Goal: Complete application form: Complete application form

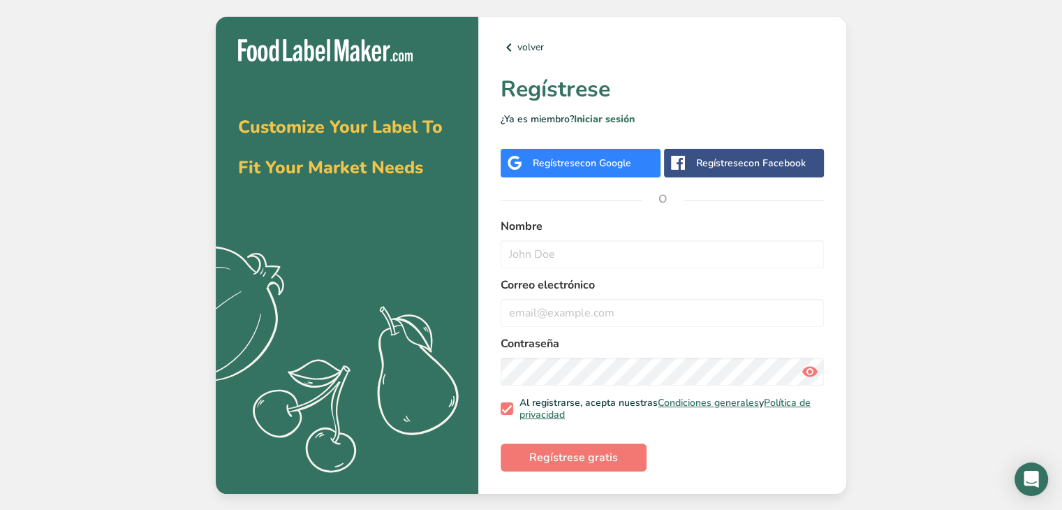
click at [618, 167] on span "con Google" at bounding box center [605, 162] width 51 height 13
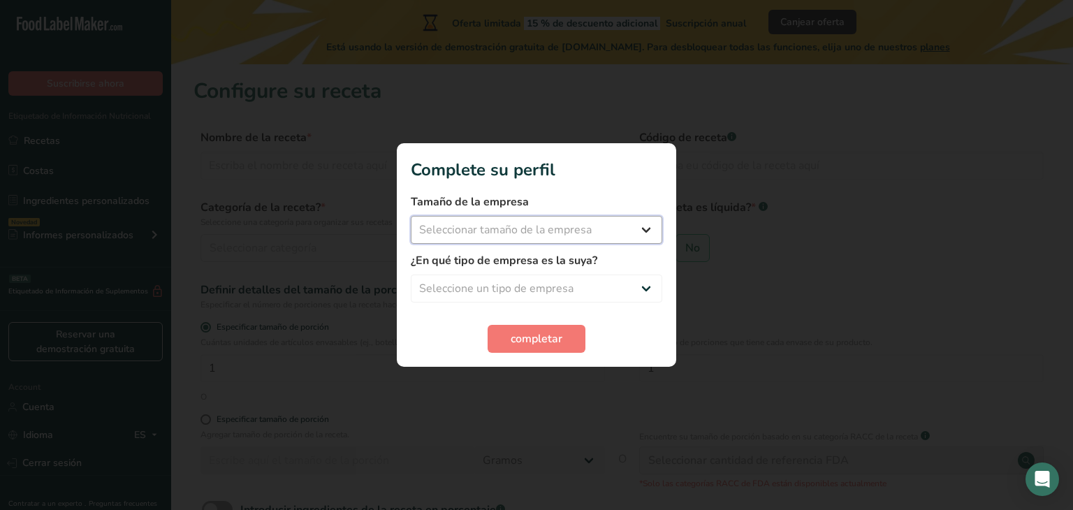
click at [566, 228] on select "Seleccionar tamaño de la empresa Menos de 10 empleados De 10 a 50 empleados De …" at bounding box center [536, 230] width 251 height 28
select select "1"
click at [411, 216] on select "Seleccionar tamaño de la empresa Menos de 10 empleados De 10 a 50 empleados De …" at bounding box center [536, 230] width 251 height 28
click at [563, 288] on select "Seleccione un tipo de empresa Fabricante de alimentos envasados Restaurante y c…" at bounding box center [536, 288] width 251 height 28
select select "8"
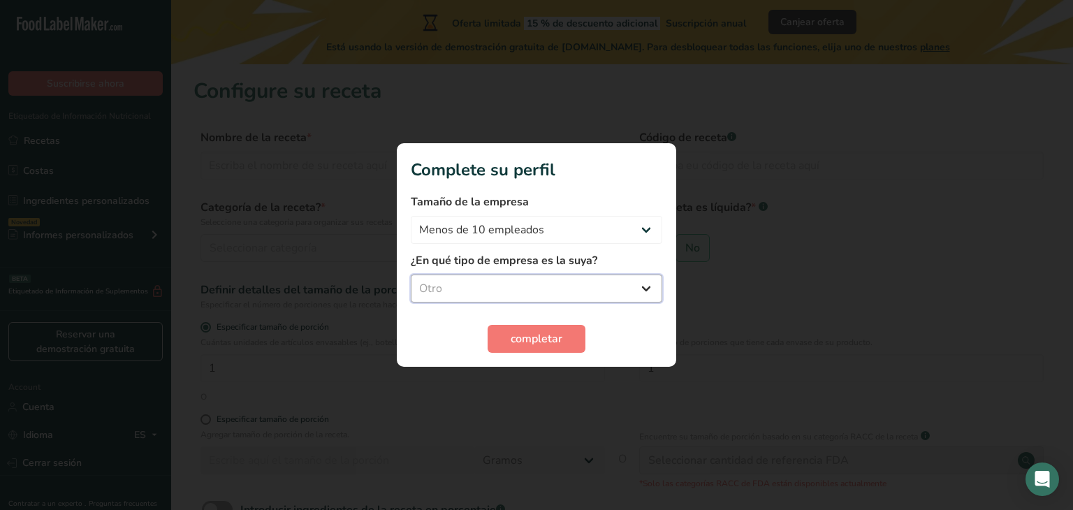
click at [411, 274] on select "Seleccione un tipo de empresa Fabricante de alimentos envasados Restaurante y c…" at bounding box center [536, 288] width 251 height 28
click at [570, 333] on button "completar" at bounding box center [536, 339] width 98 height 28
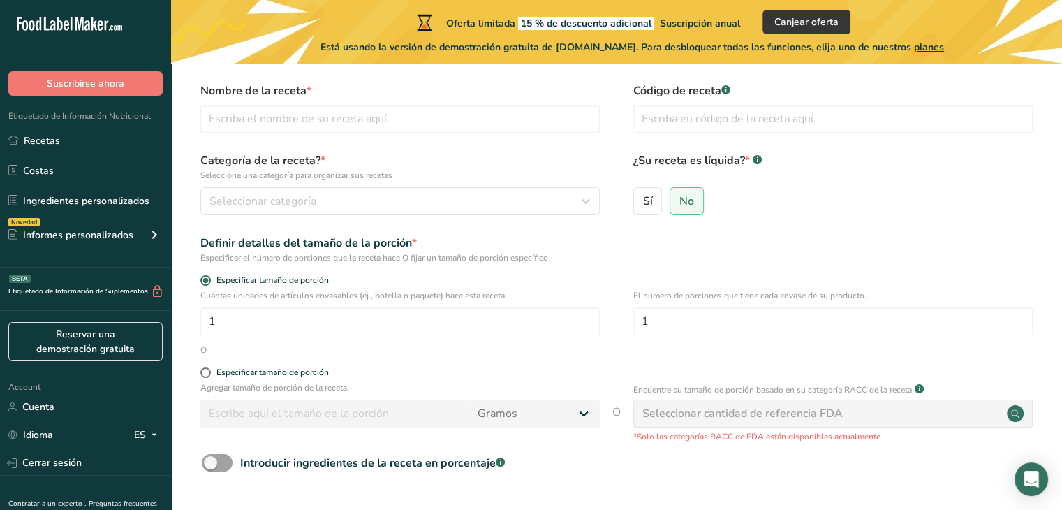
scroll to position [47, 0]
click at [659, 196] on label "Sí" at bounding box center [647, 200] width 29 height 28
click at [643, 196] on input "Sí" at bounding box center [638, 200] width 9 height 9
radio input "true"
radio input "false"
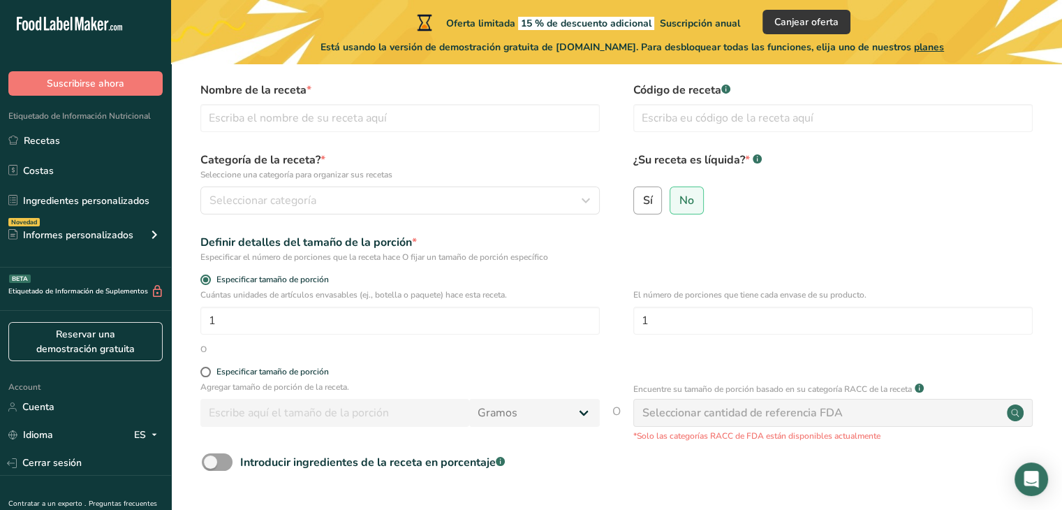
select select "22"
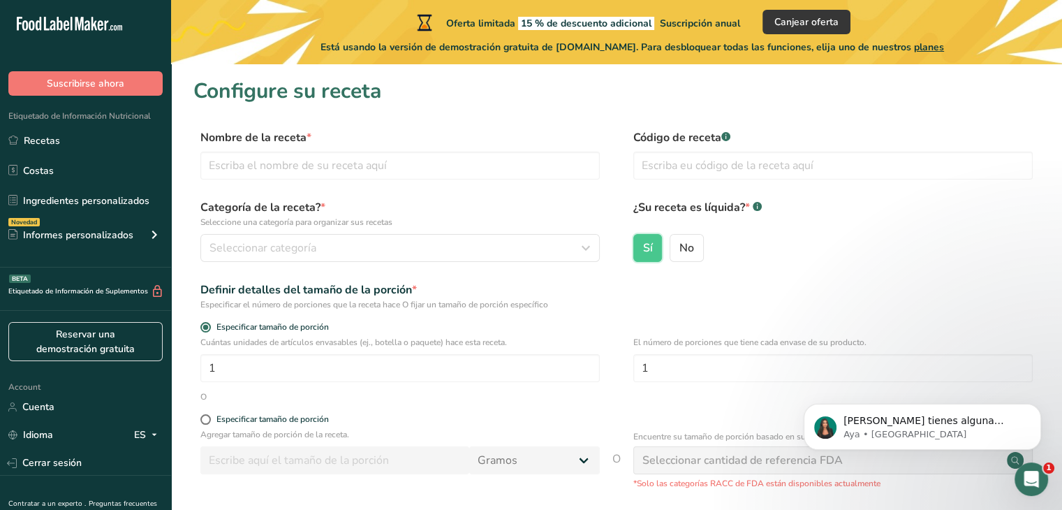
scroll to position [0, 0]
